Goal: Transaction & Acquisition: Purchase product/service

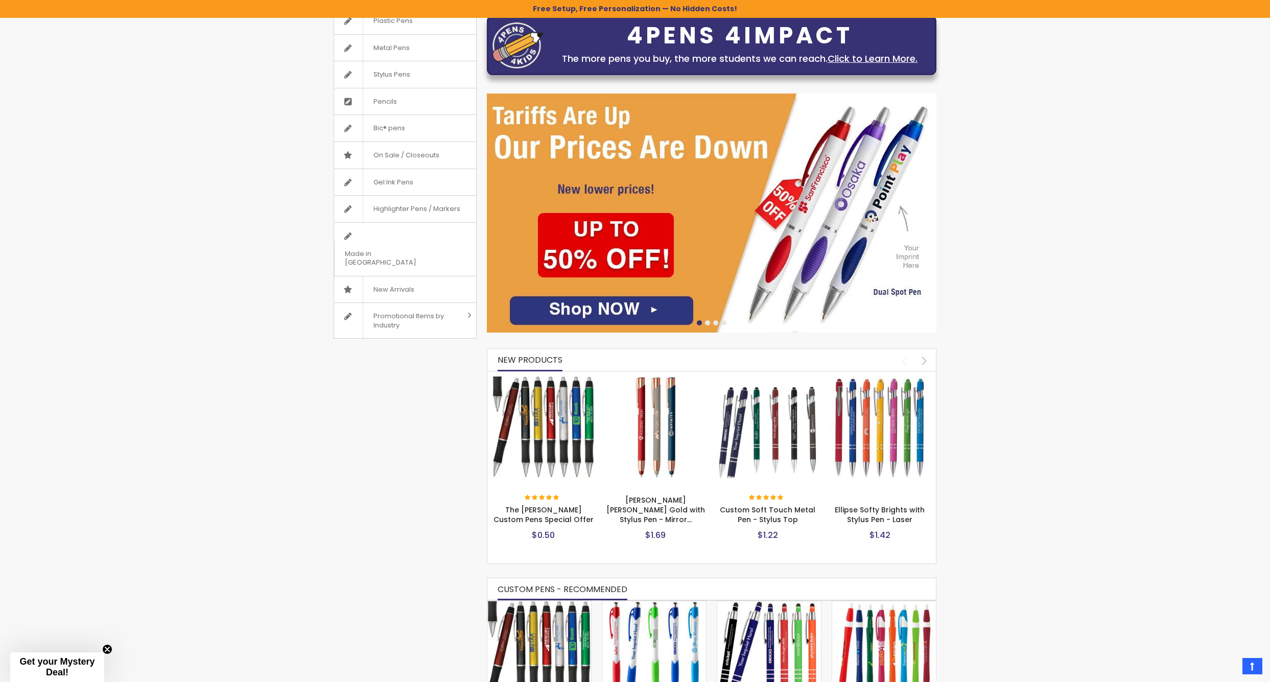
scroll to position [139, 0]
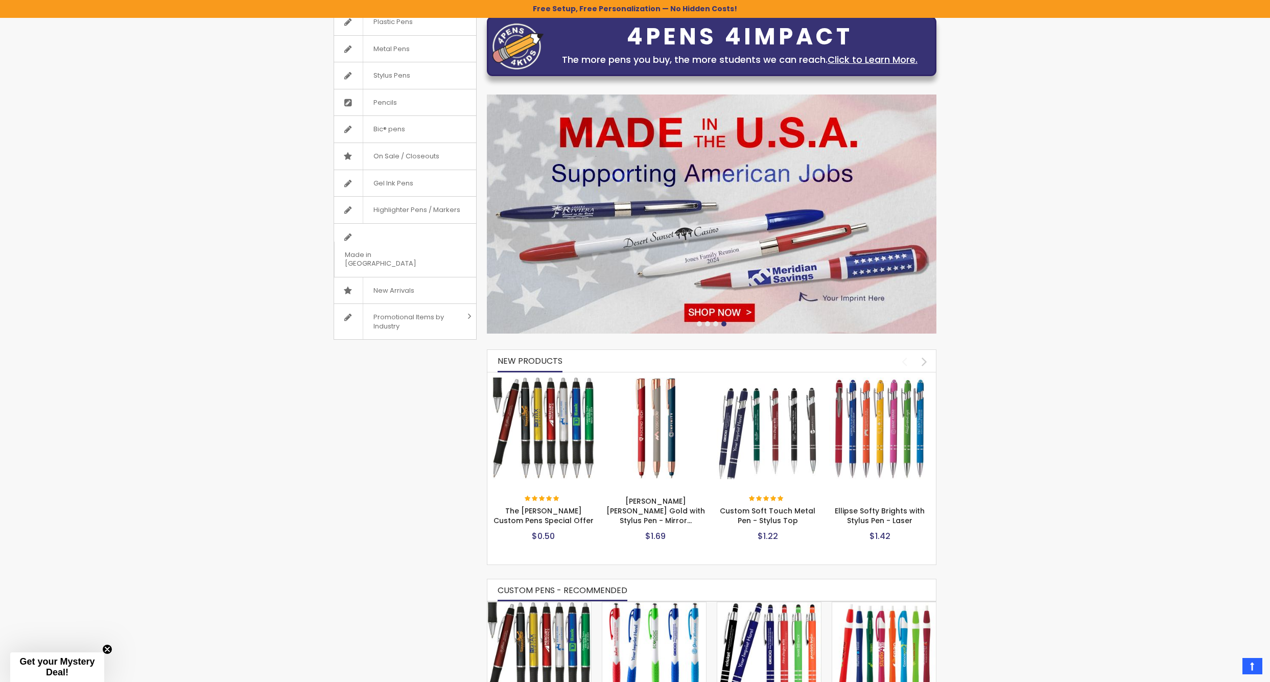
click at [548, 434] on img at bounding box center [543, 428] width 102 height 102
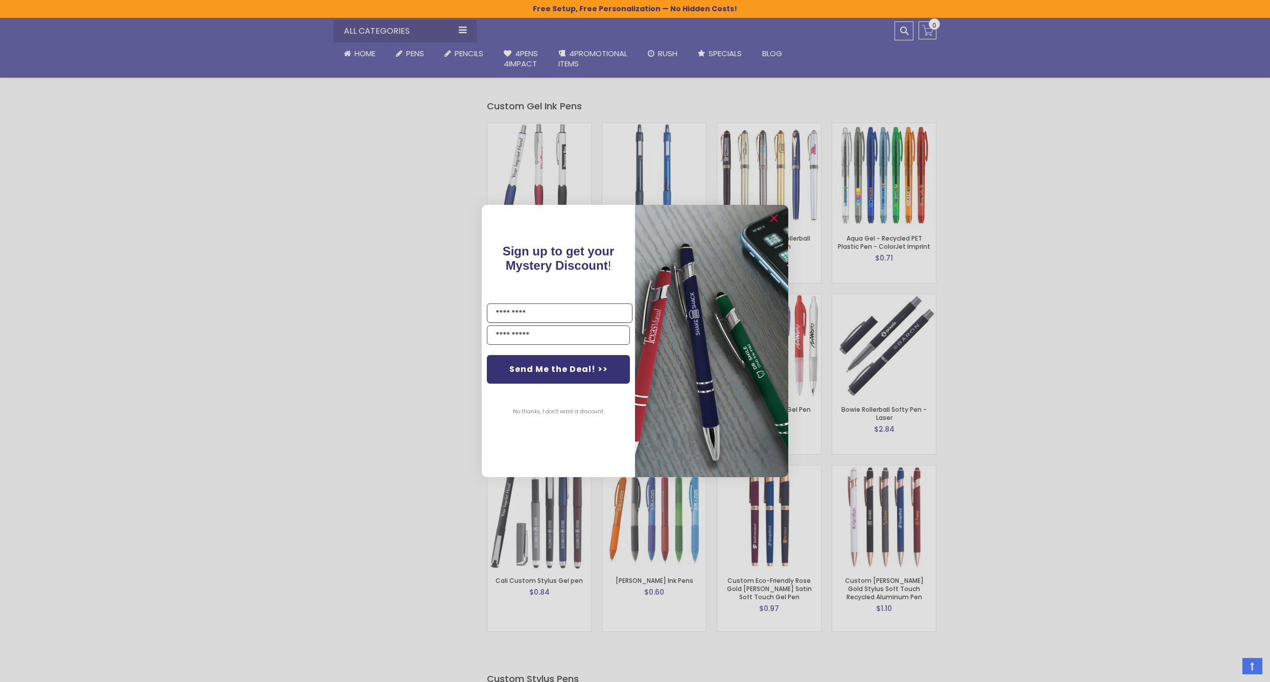
scroll to position [1668, 0]
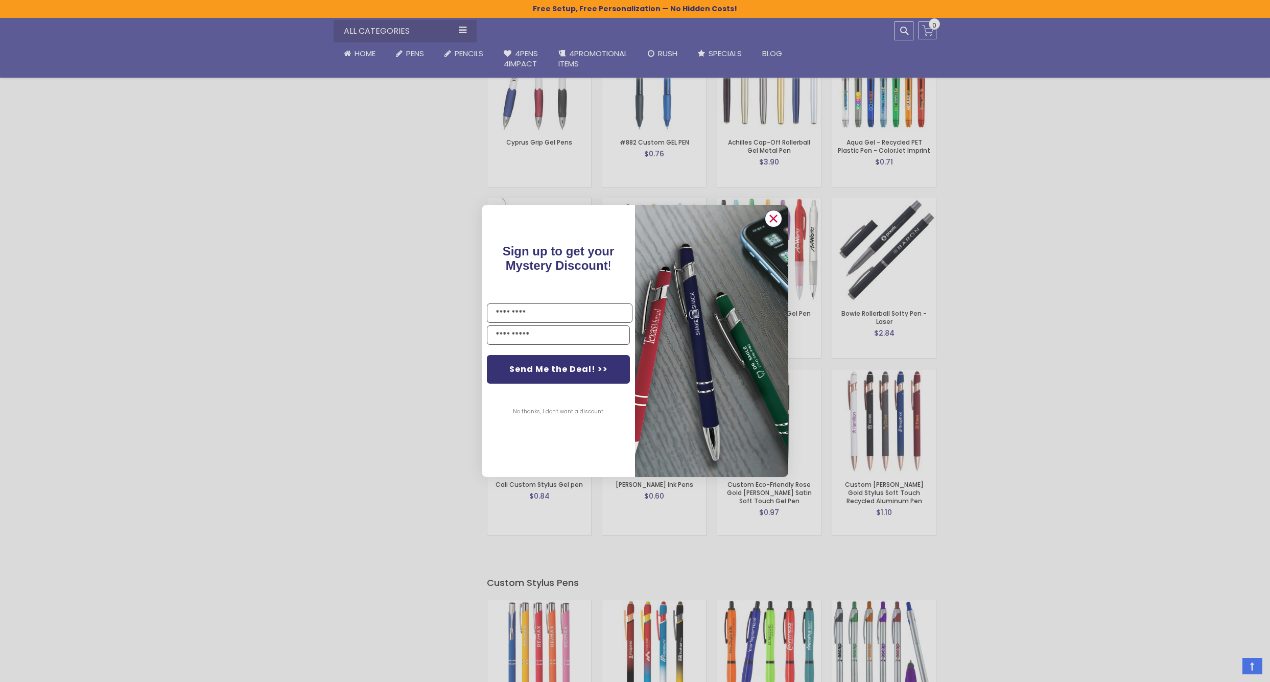
click at [771, 220] on icon "Close dialog" at bounding box center [773, 218] width 7 height 7
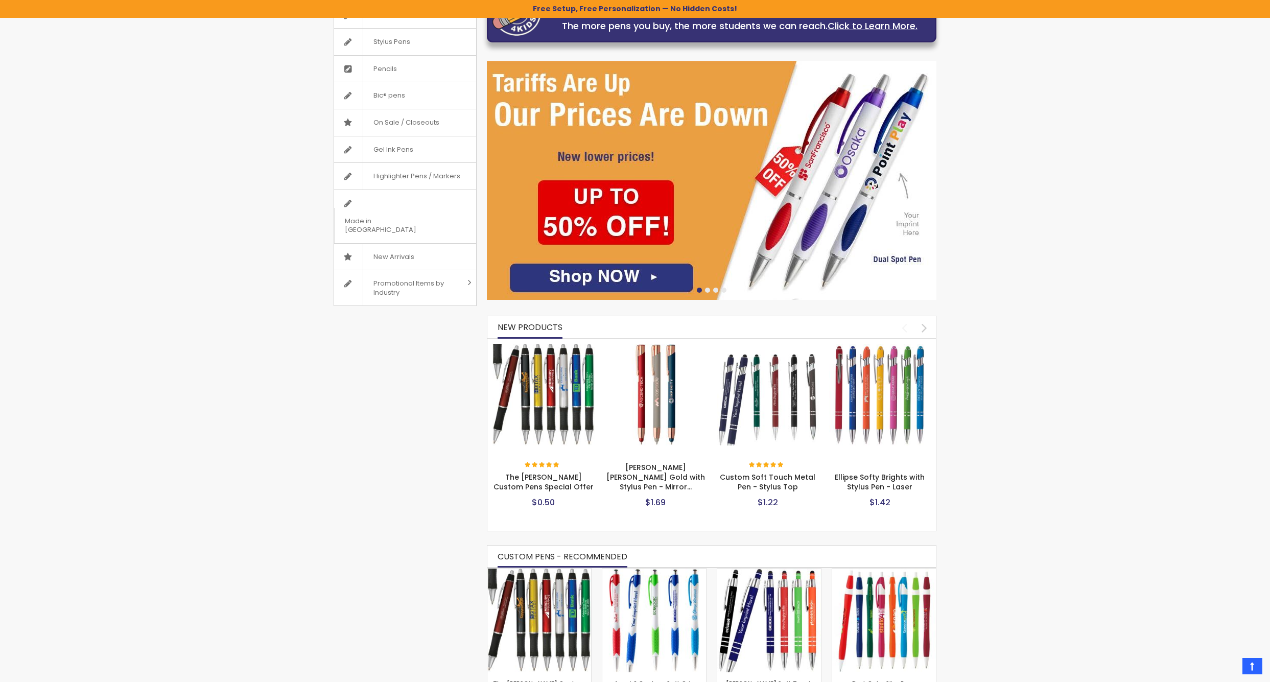
scroll to position [215, 0]
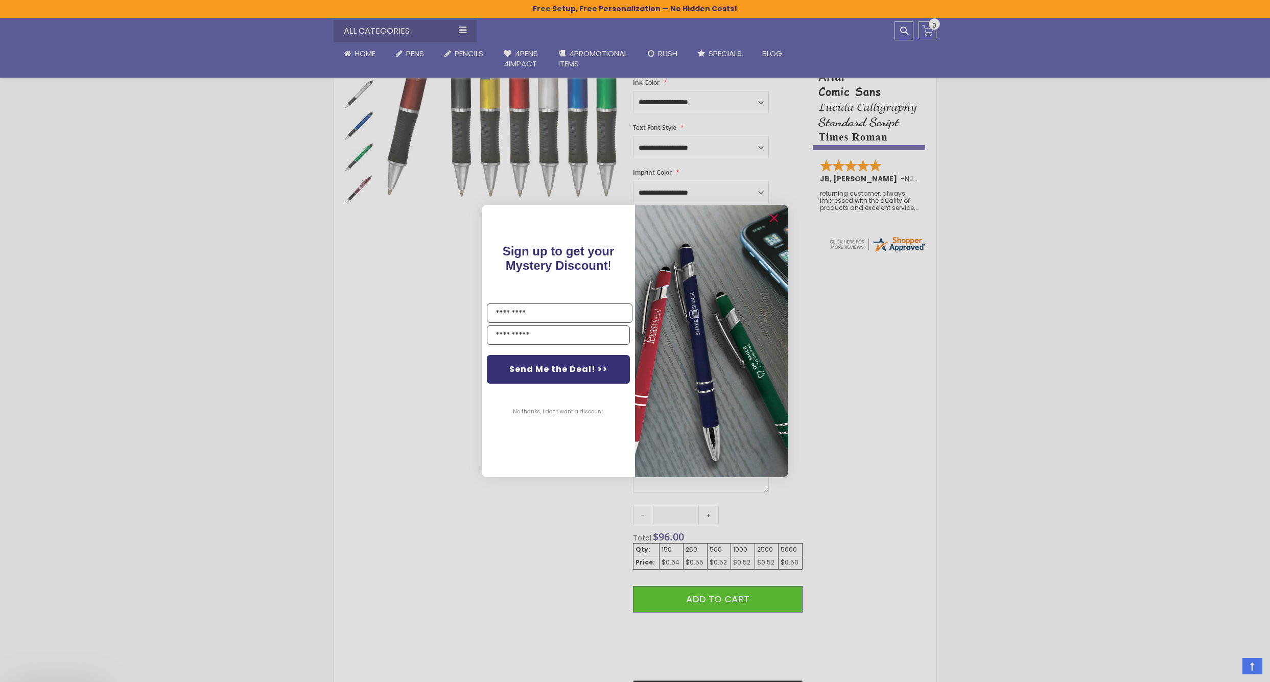
scroll to position [360, 0]
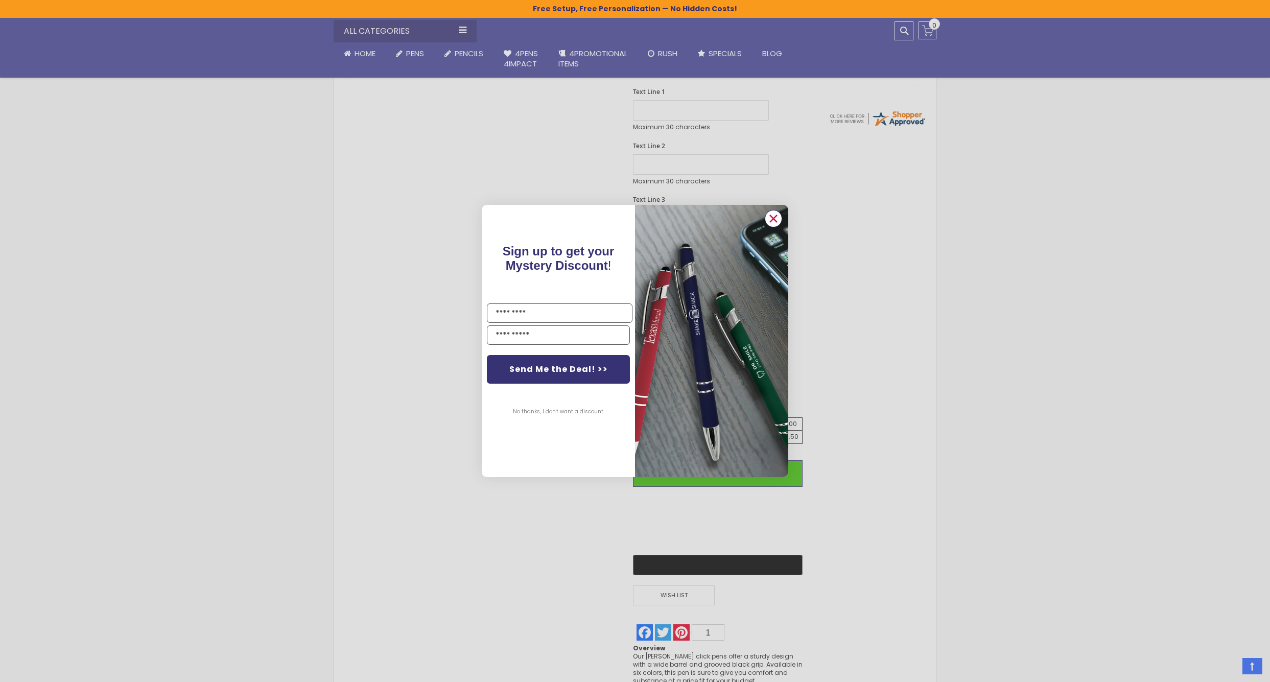
click at [773, 218] on circle "Close dialog" at bounding box center [773, 218] width 15 height 15
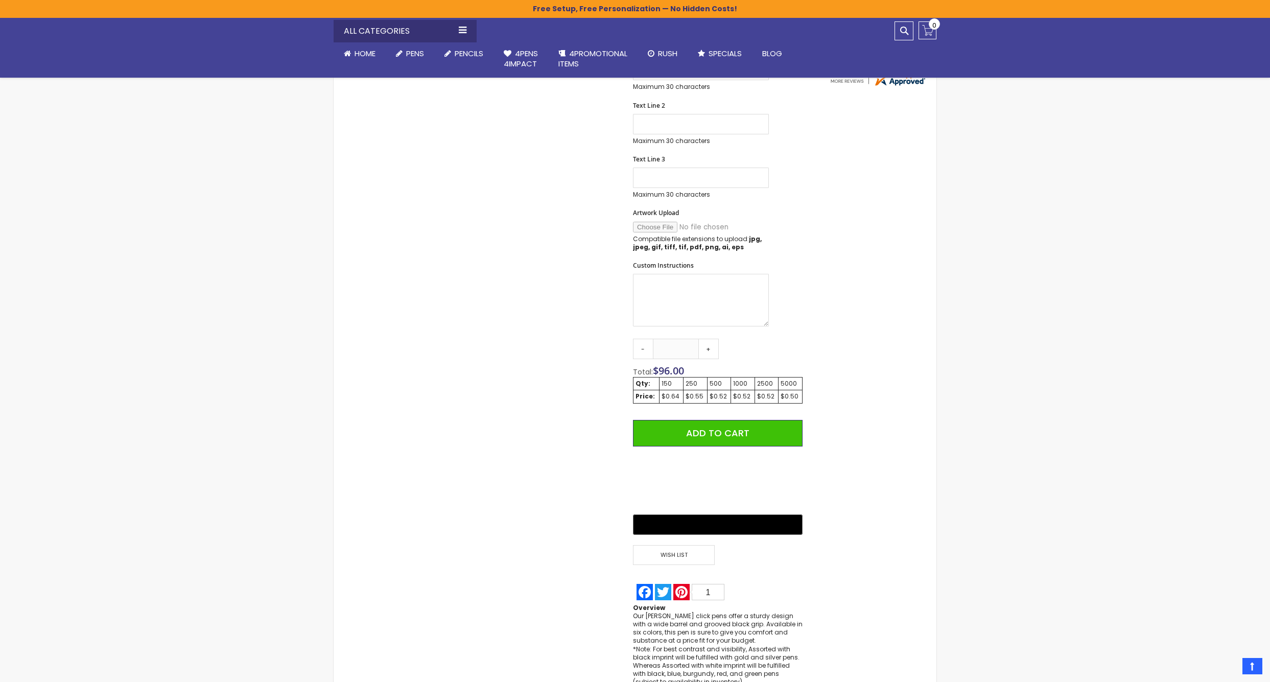
scroll to position [414, 0]
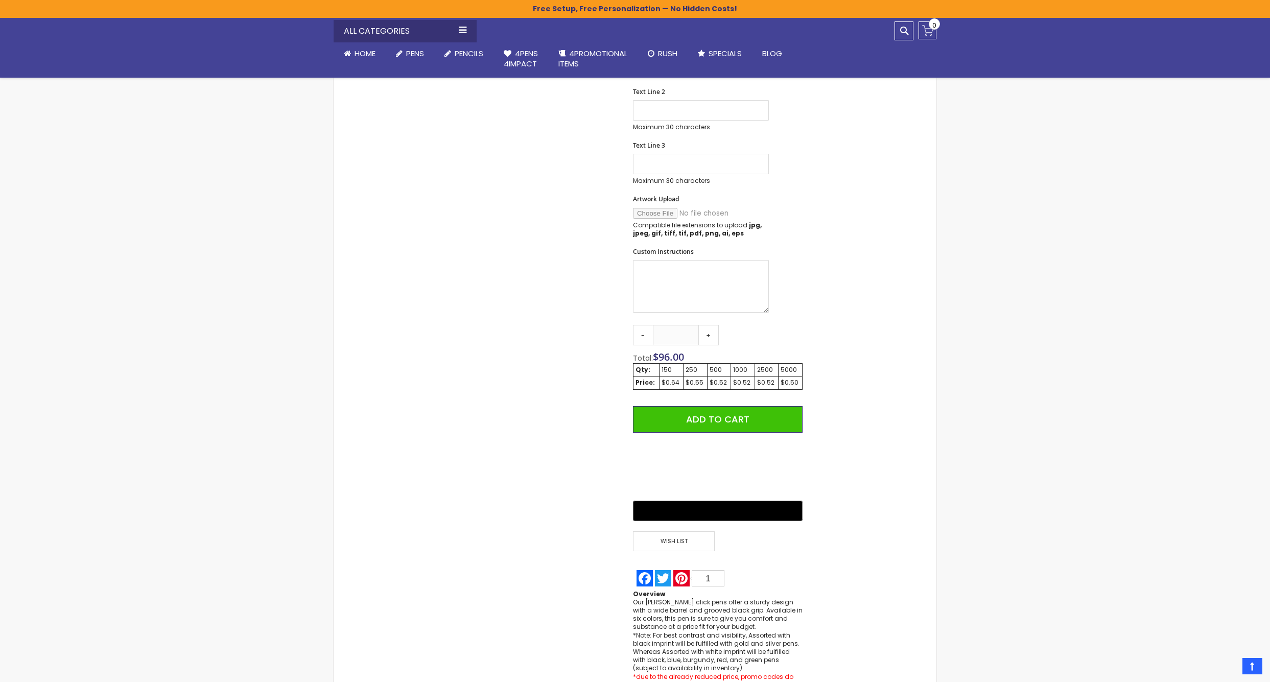
click at [667, 368] on div "150" at bounding box center [670, 370] width 19 height 8
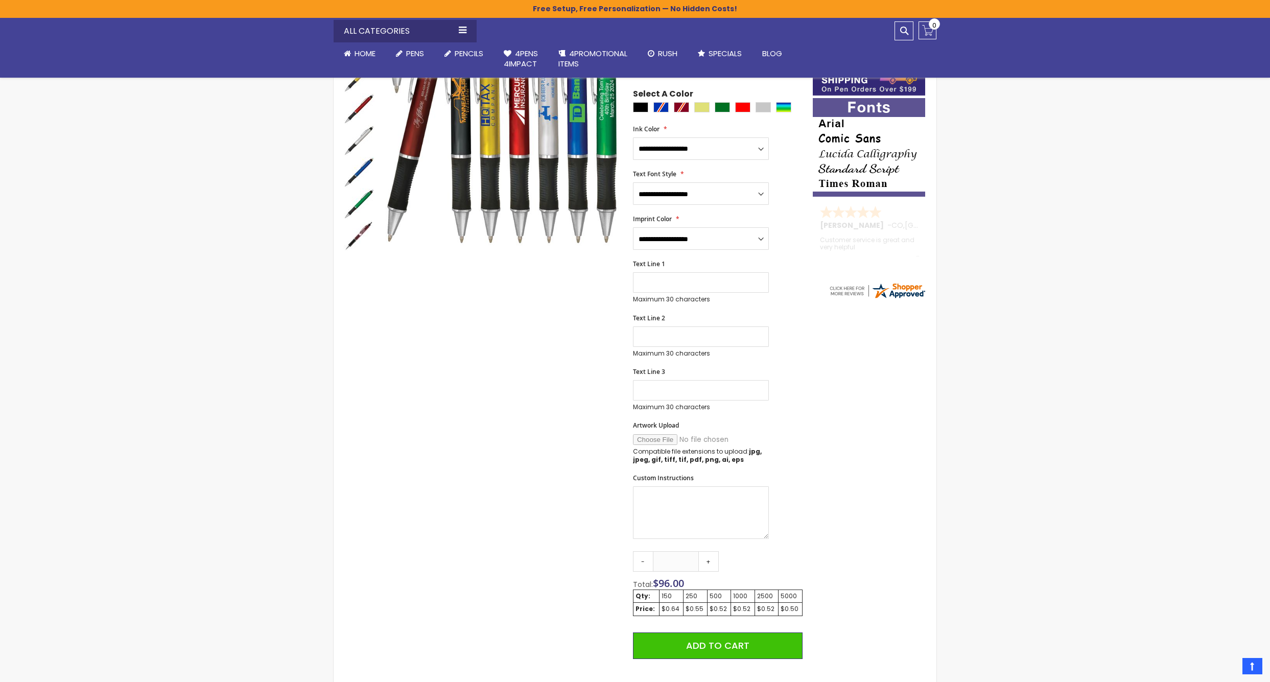
scroll to position [148, 0]
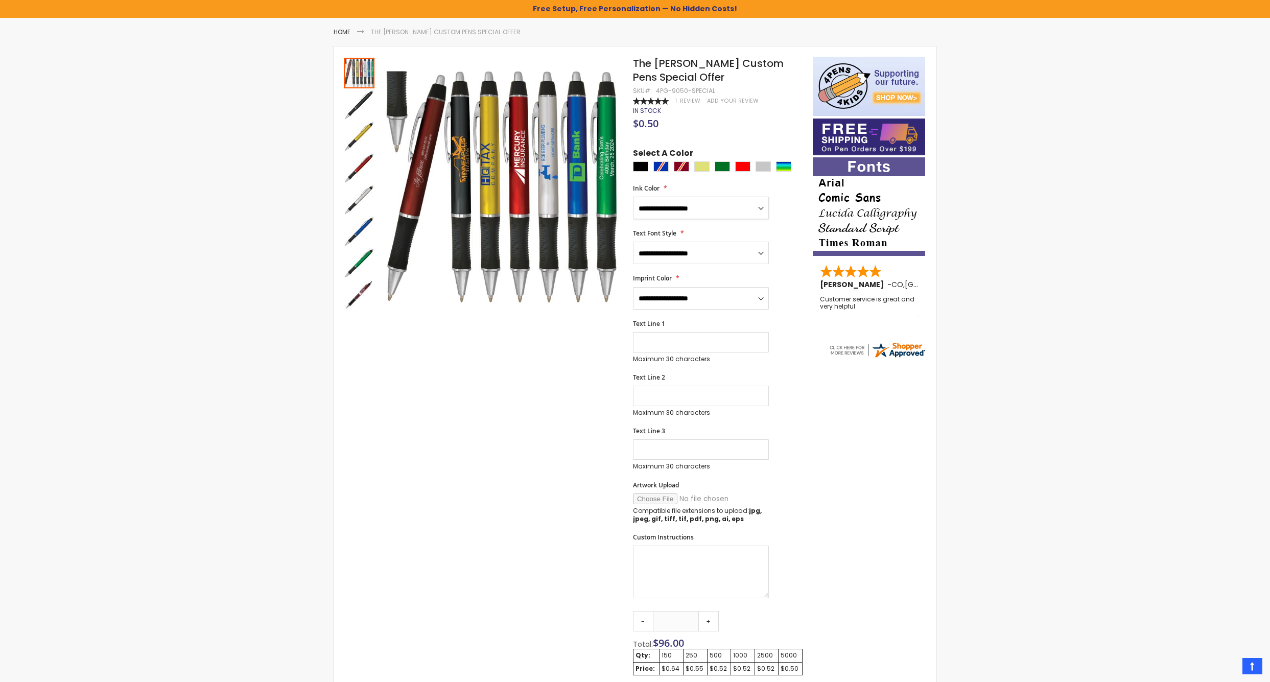
select select "****"
click at [674, 342] on input "Text Line 1" at bounding box center [701, 342] width 136 height 20
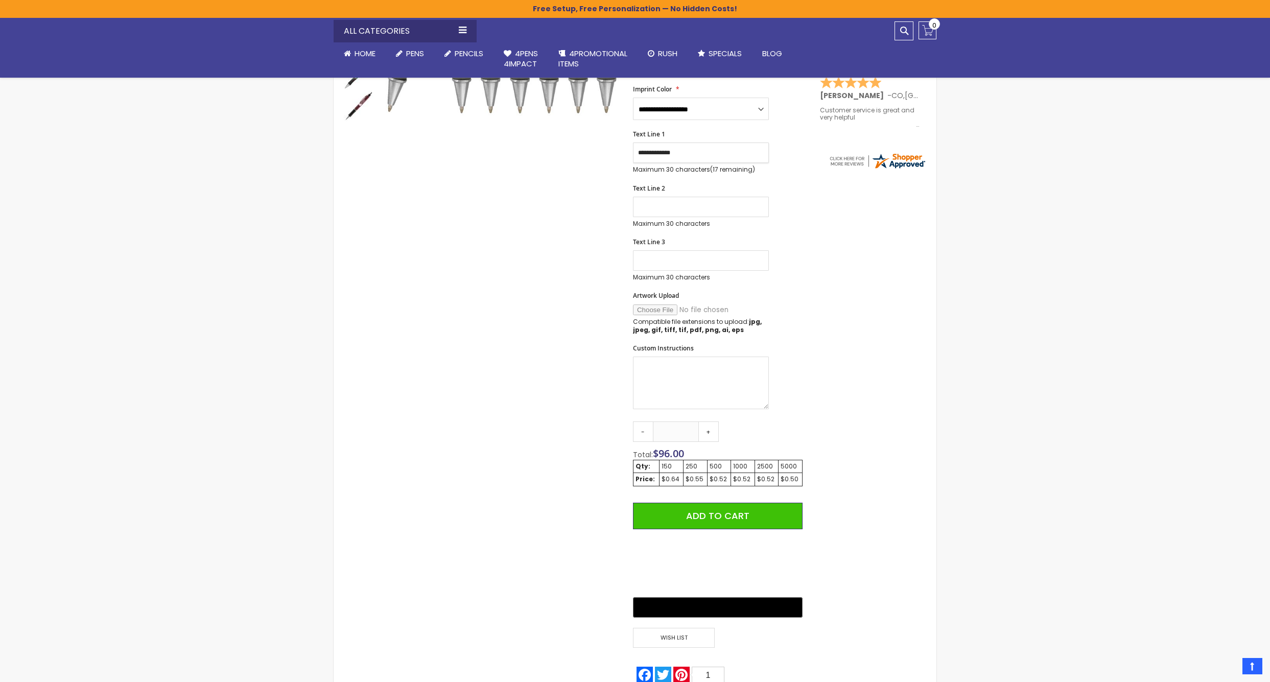
scroll to position [332, 0]
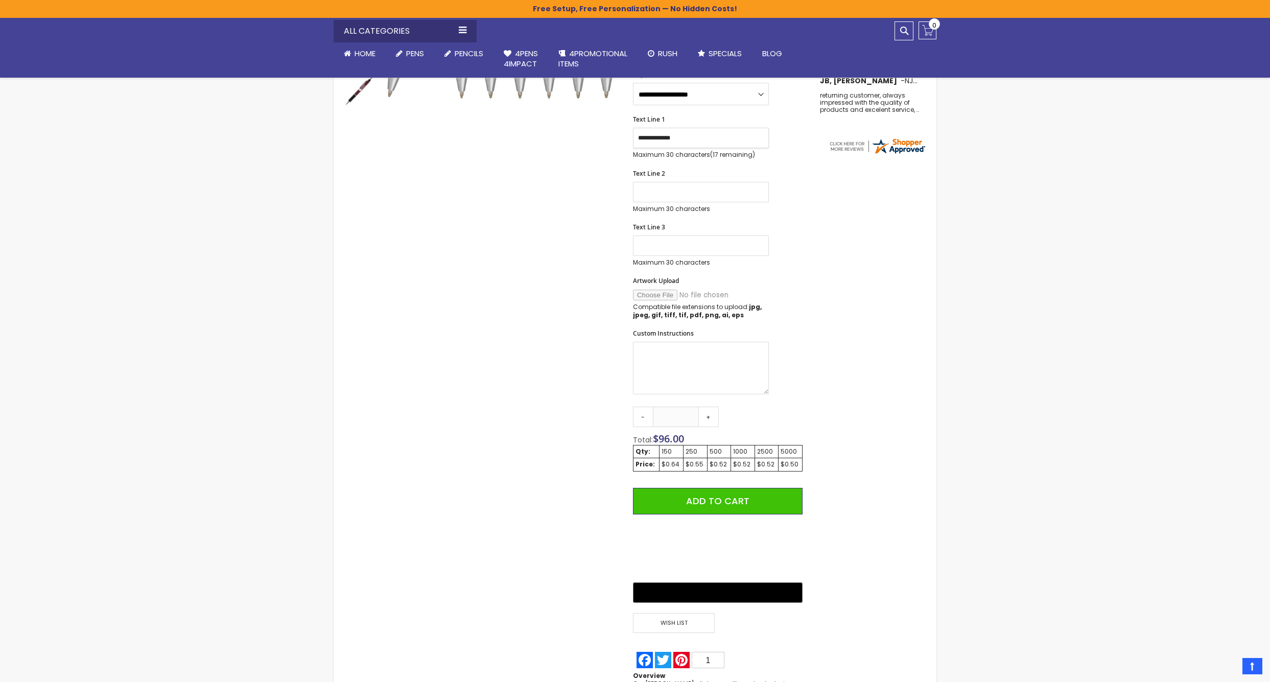
type input "**********"
click at [799, 361] on div "Custom Instructions" at bounding box center [718, 362] width 170 height 67
click at [698, 498] on span "Add to Cart" at bounding box center [717, 500] width 63 height 13
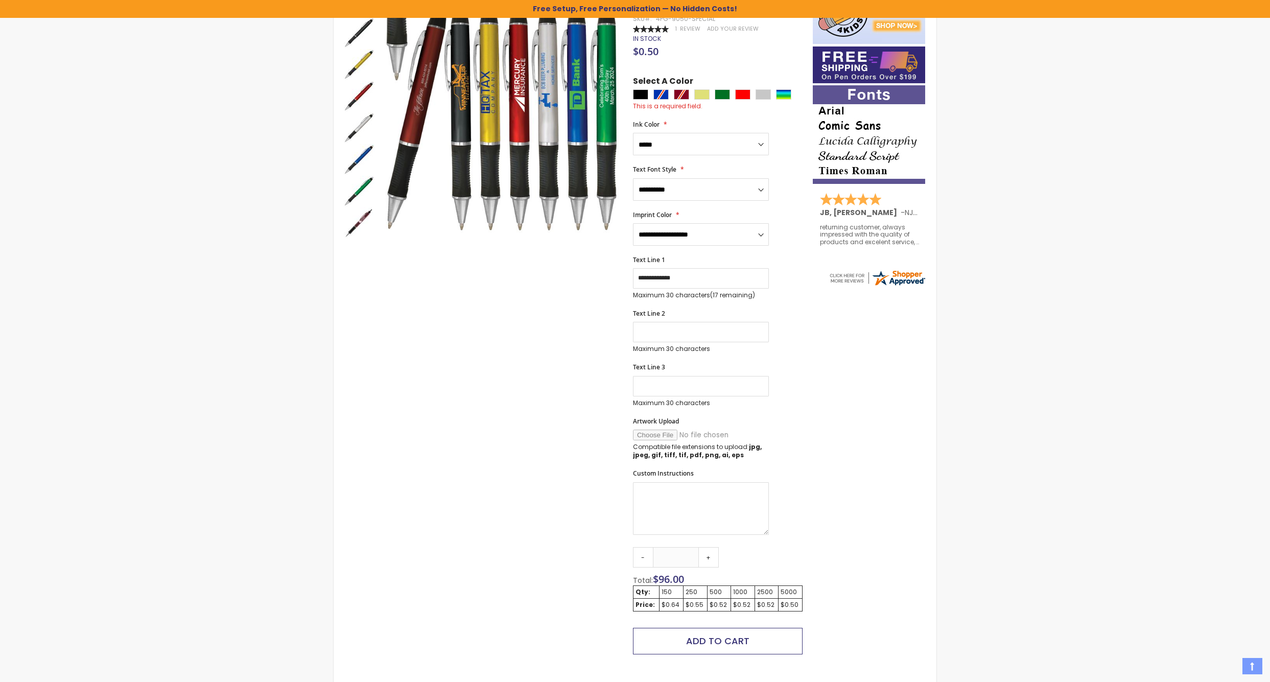
scroll to position [0, 0]
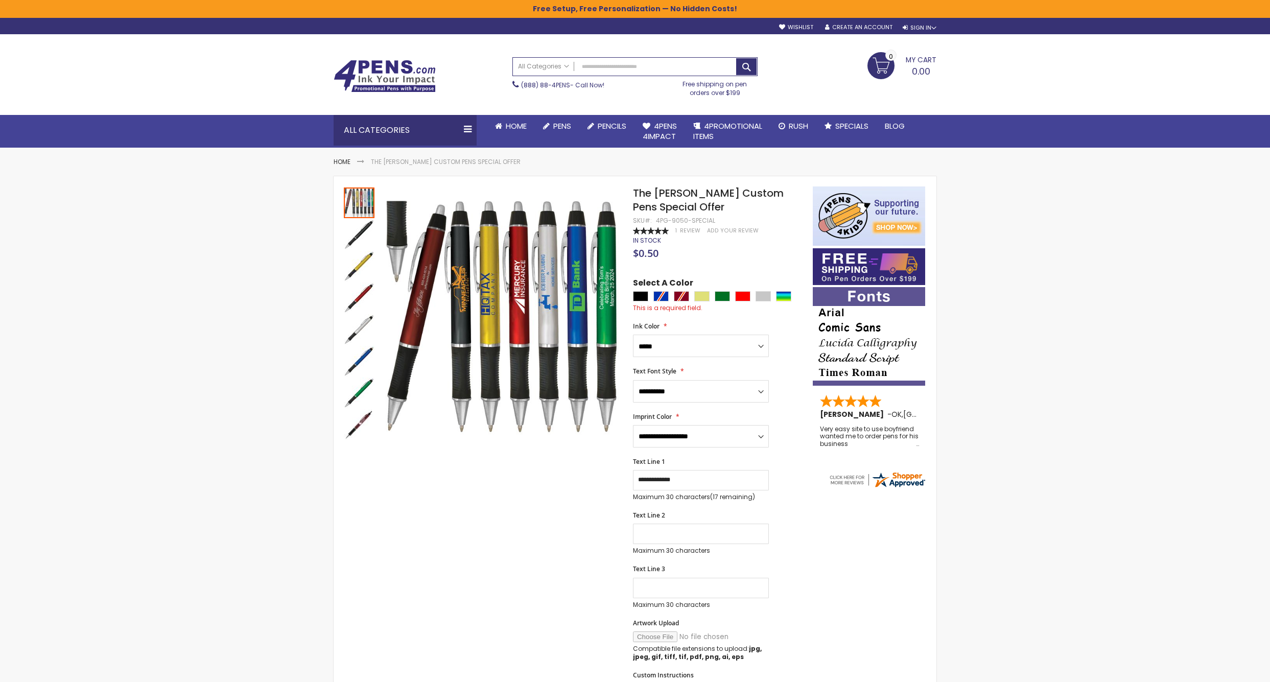
click at [639, 300] on div at bounding box center [720, 297] width 175 height 13
click at [639, 296] on div "Black" at bounding box center [640, 296] width 15 height 10
type input "****"
